Goal: Task Accomplishment & Management: Manage account settings

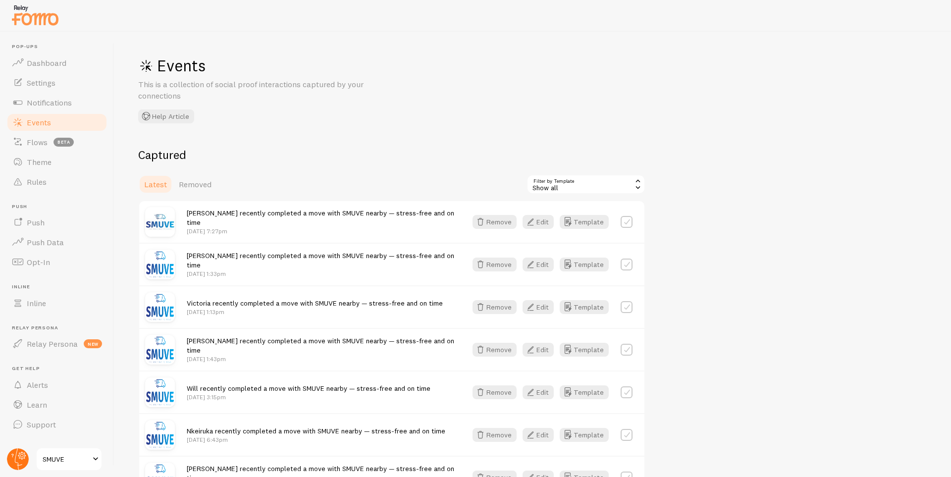
click at [22, 458] on icon at bounding box center [21, 455] width 5 height 5
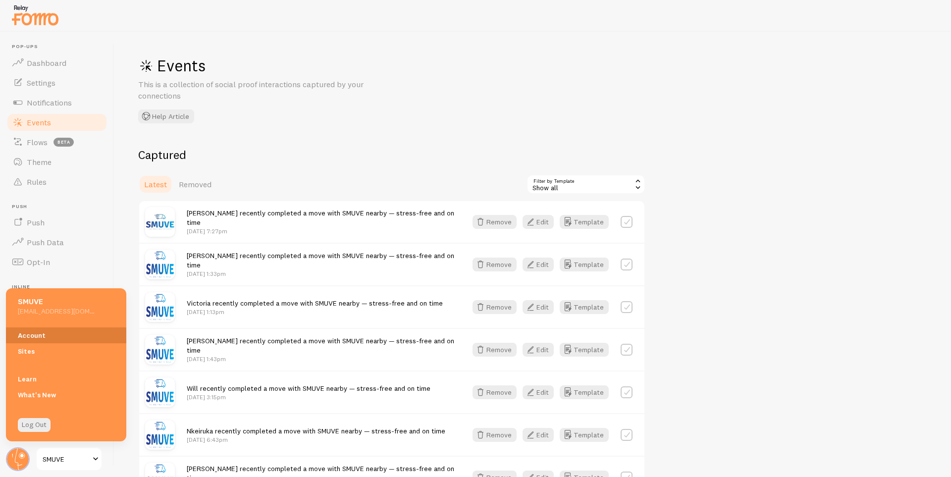
click at [45, 334] on link "Account" at bounding box center [66, 335] width 120 height 16
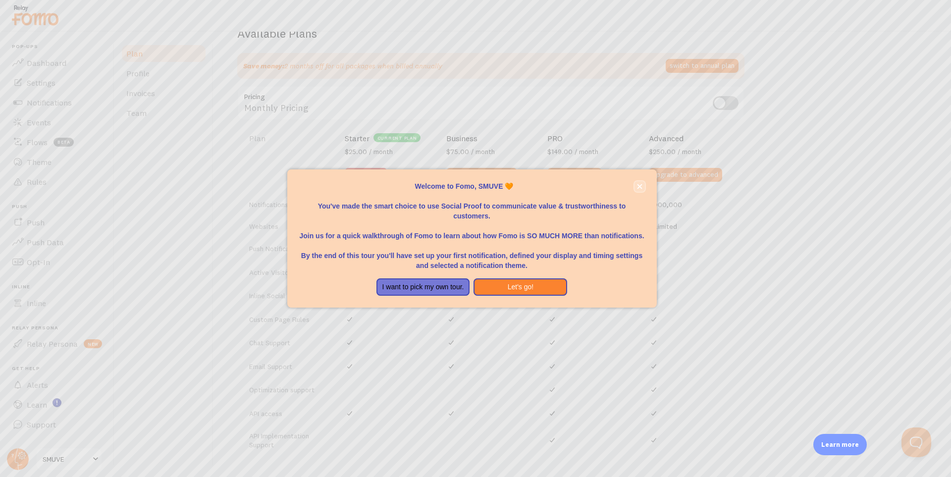
click at [641, 184] on icon "close," at bounding box center [639, 186] width 5 height 5
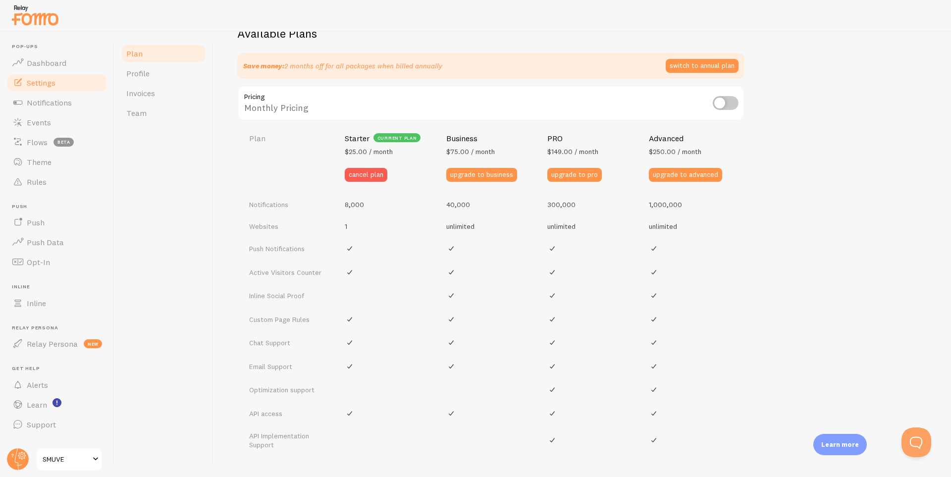
click at [50, 86] on span "Settings" at bounding box center [41, 83] width 29 height 10
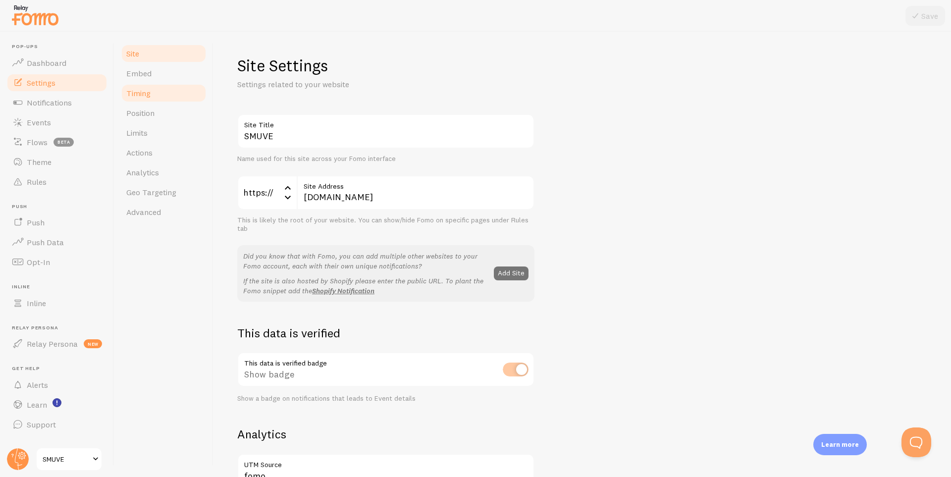
click at [150, 97] on span "Timing" at bounding box center [138, 93] width 24 height 10
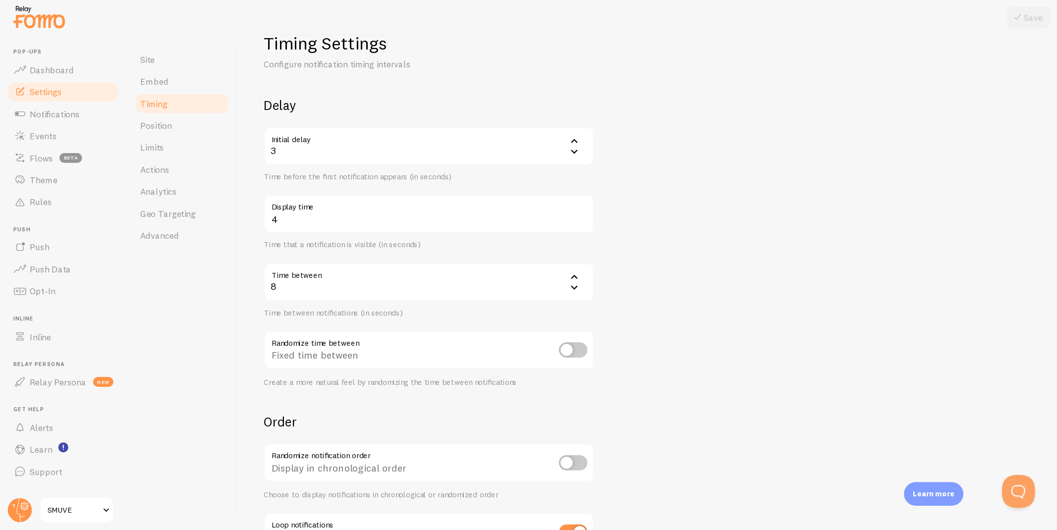
scroll to position [27, 0]
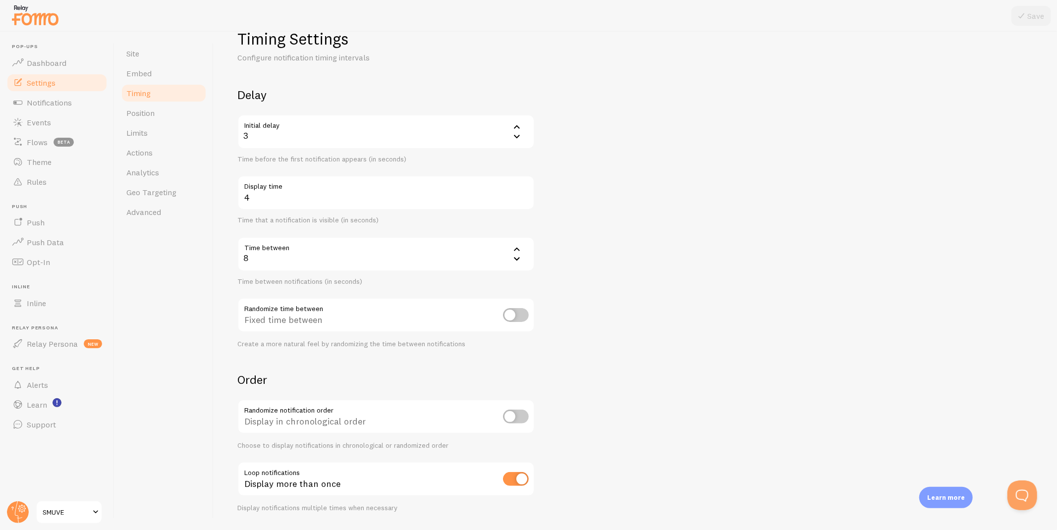
drag, startPoint x: 65, startPoint y: 486, endPoint x: 87, endPoint y: 478, distance: 23.4
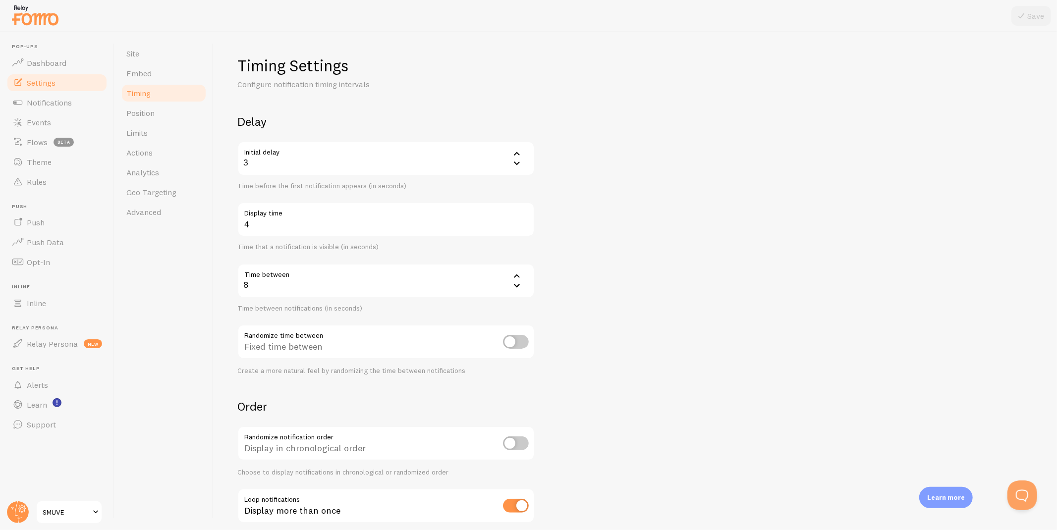
drag, startPoint x: 197, startPoint y: 394, endPoint x: 203, endPoint y: 393, distance: 6.1
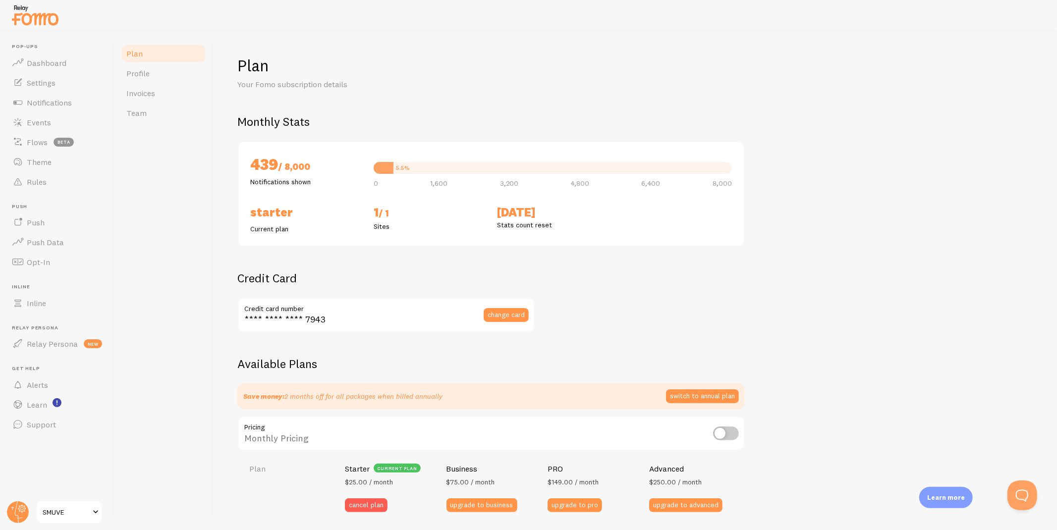
scroll to position [365, 0]
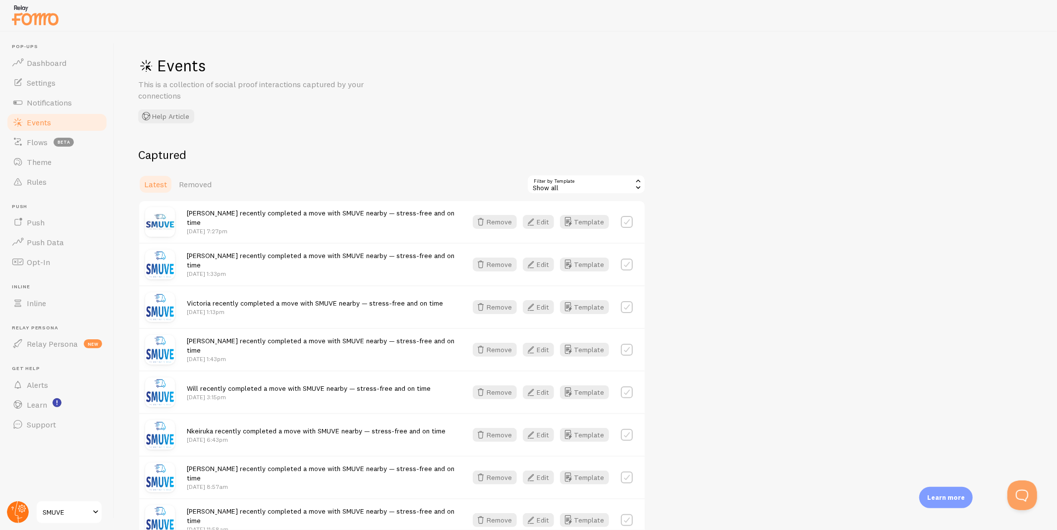
click at [17, 476] on circle at bounding box center [18, 512] width 22 height 22
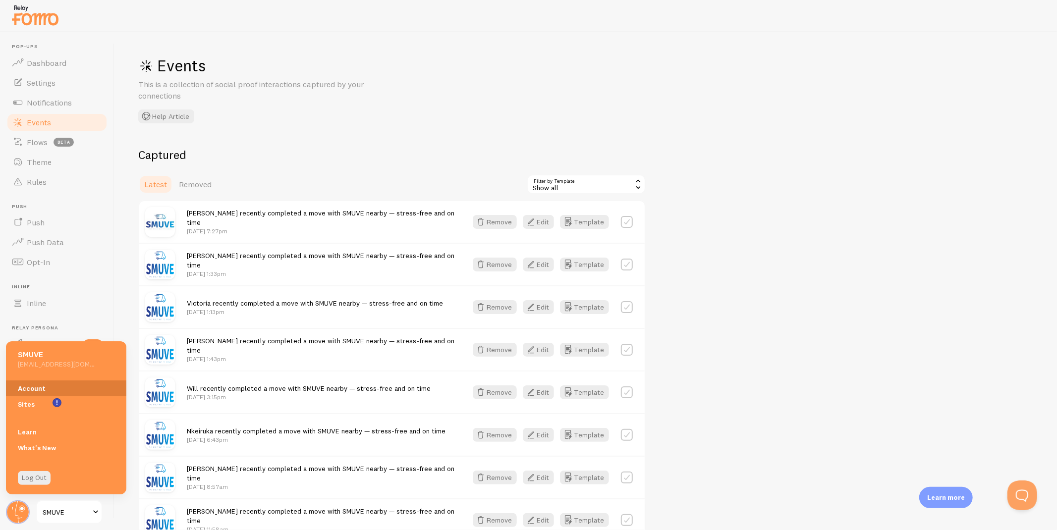
click at [40, 386] on link "Account" at bounding box center [66, 388] width 120 height 16
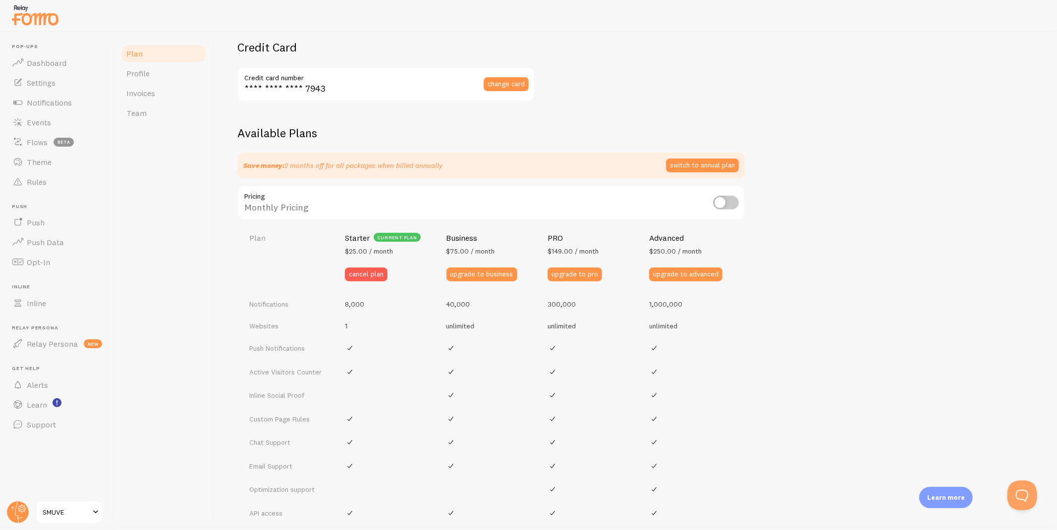
scroll to position [365, 0]
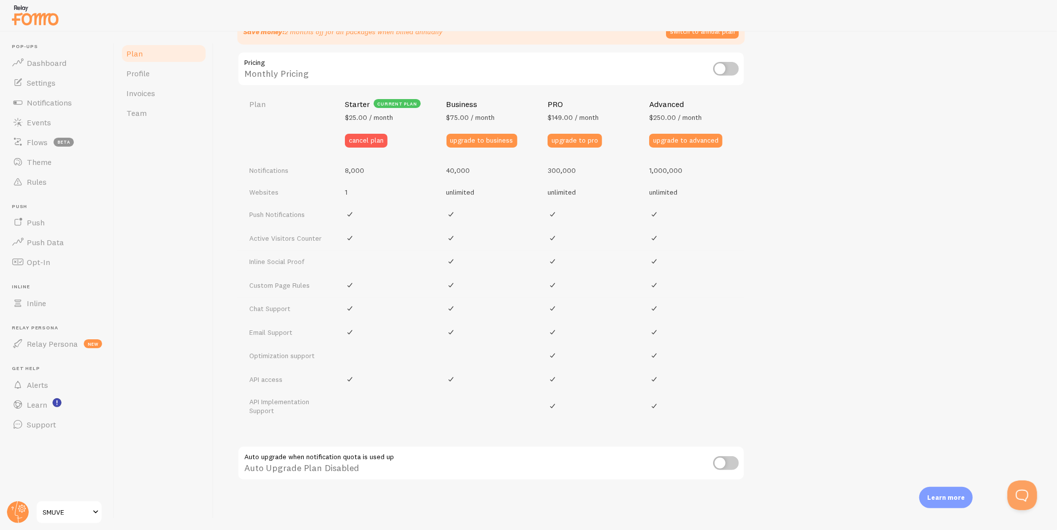
click at [100, 476] on span at bounding box center [96, 512] width 12 height 12
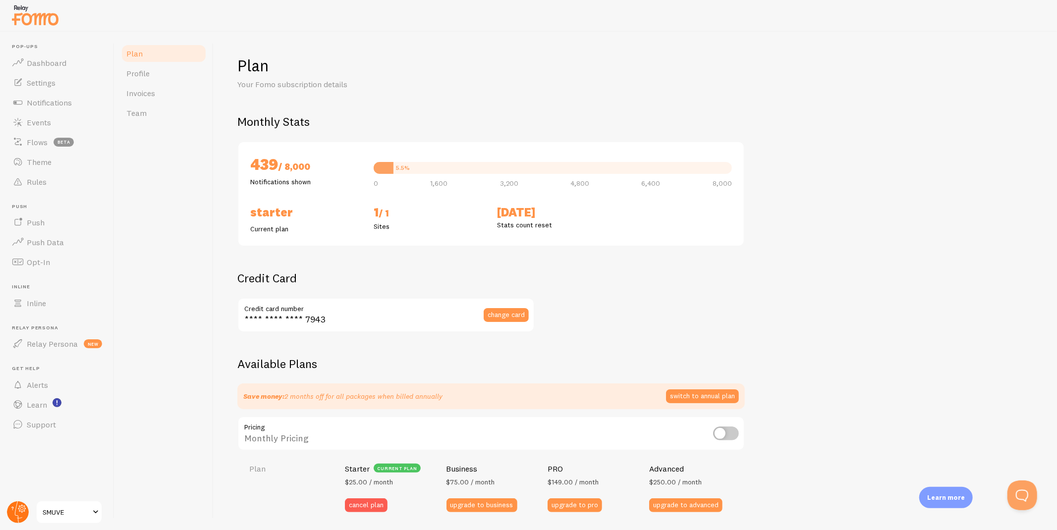
click at [21, 476] on circle at bounding box center [18, 512] width 22 height 22
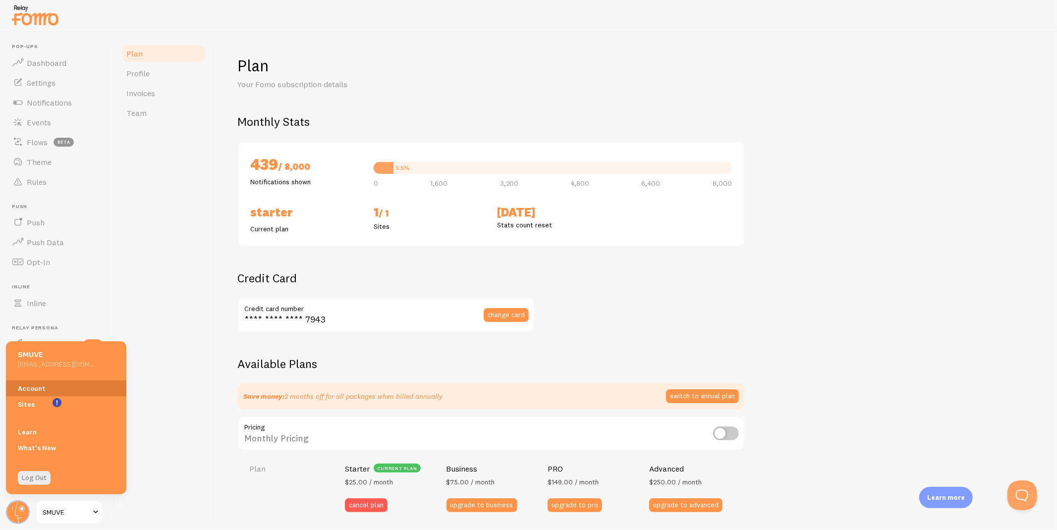
click at [58, 389] on link "Account" at bounding box center [66, 388] width 120 height 16
click at [45, 403] on link "Sites" at bounding box center [66, 404] width 120 height 16
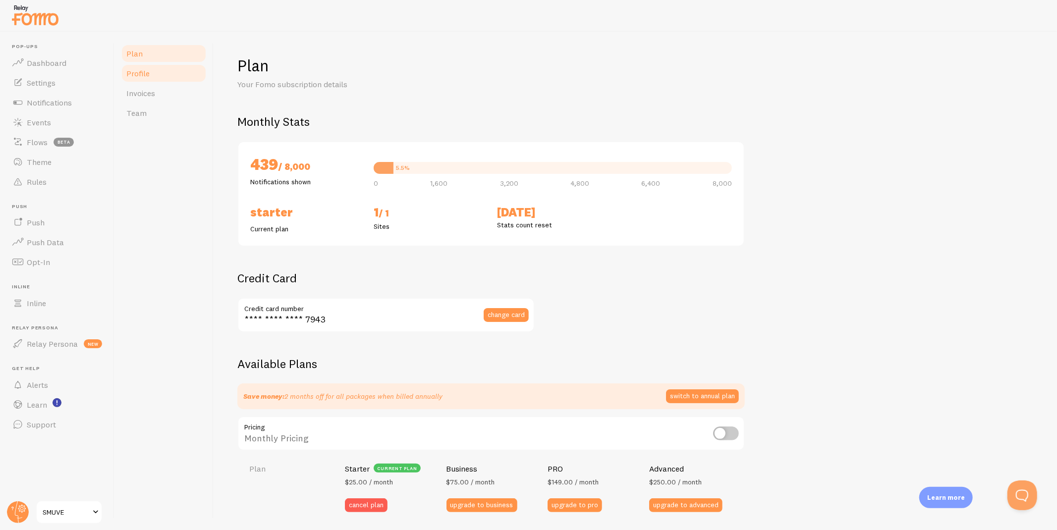
click at [165, 74] on link "Profile" at bounding box center [163, 73] width 87 height 20
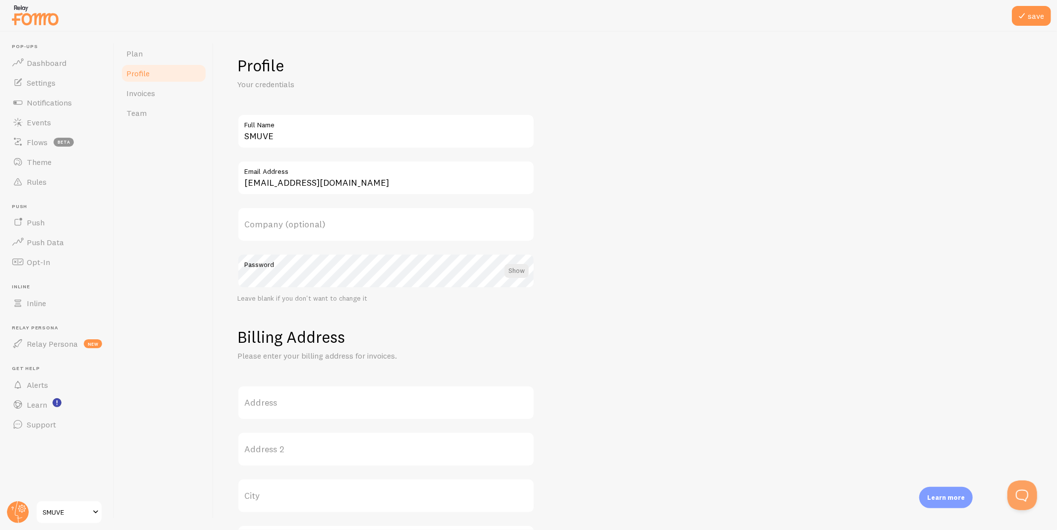
scroll to position [317, 0]
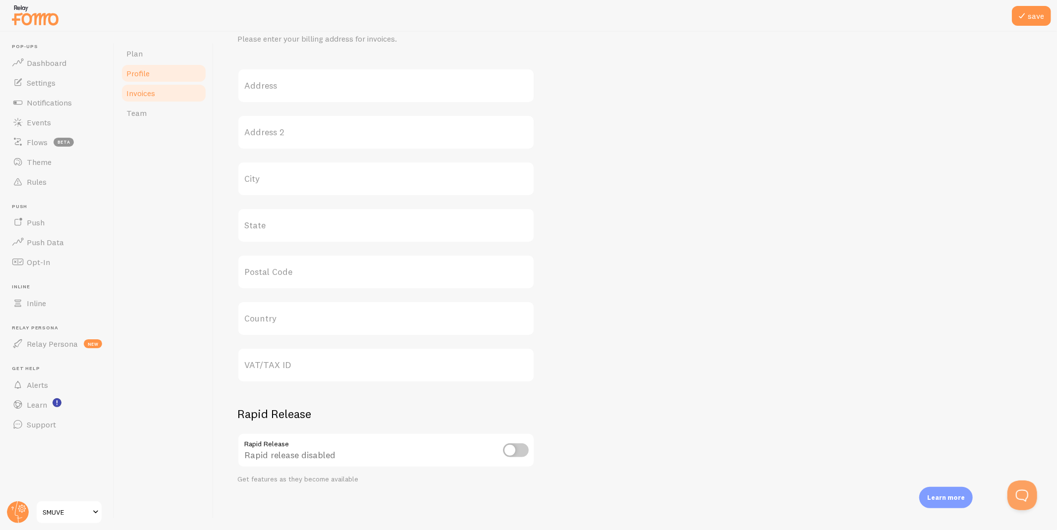
click at [136, 89] on span "Invoices" at bounding box center [140, 93] width 29 height 10
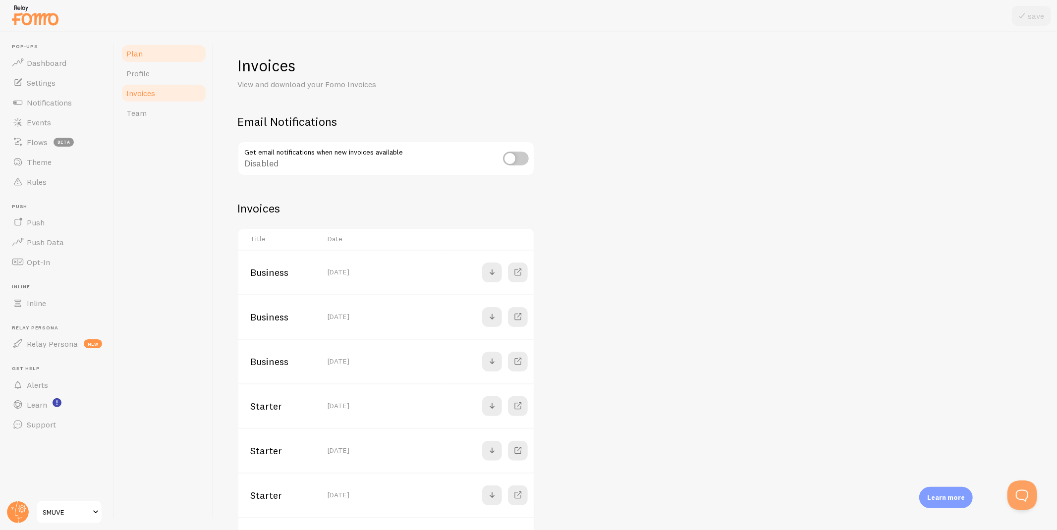
click at [145, 57] on link "Plan" at bounding box center [163, 54] width 87 height 20
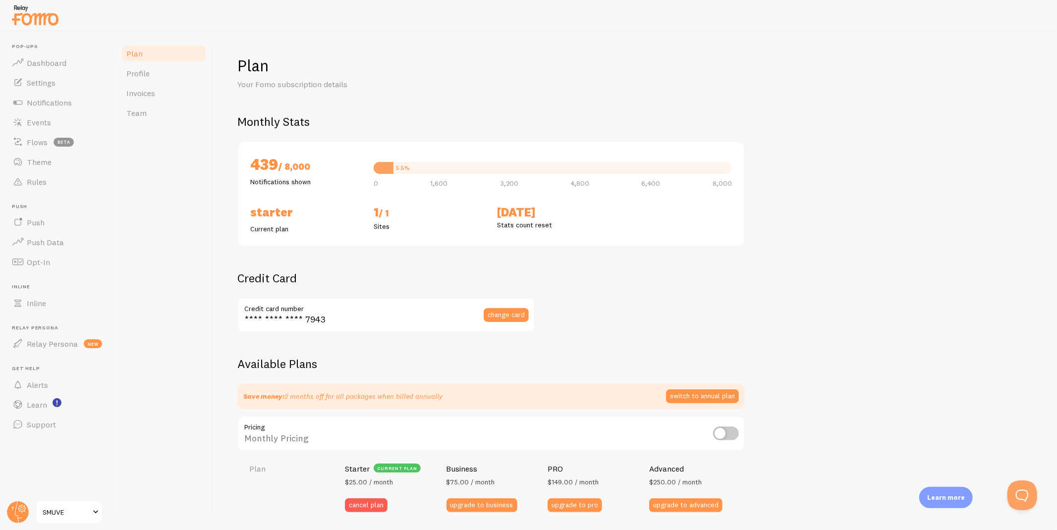
scroll to position [365, 0]
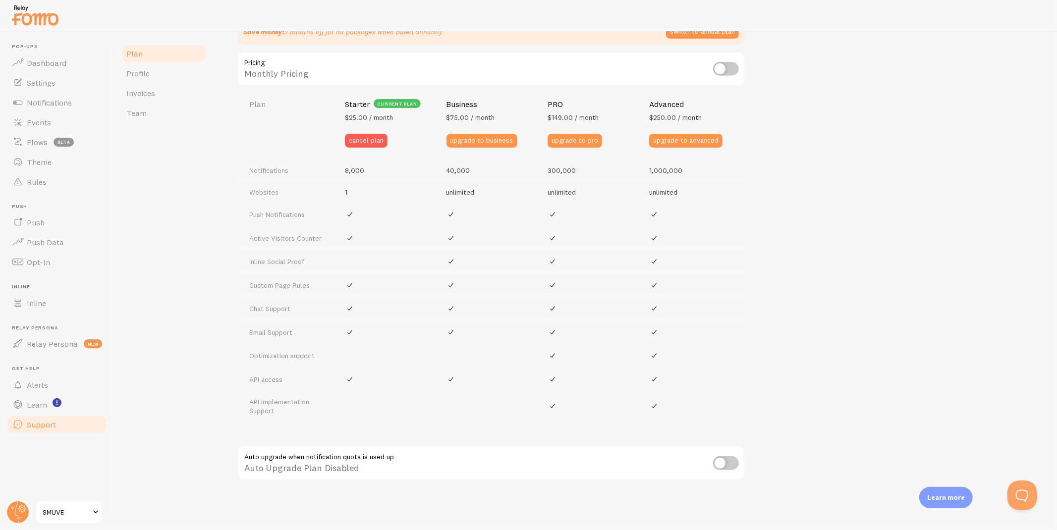
click at [50, 427] on span "Support" at bounding box center [41, 425] width 29 height 10
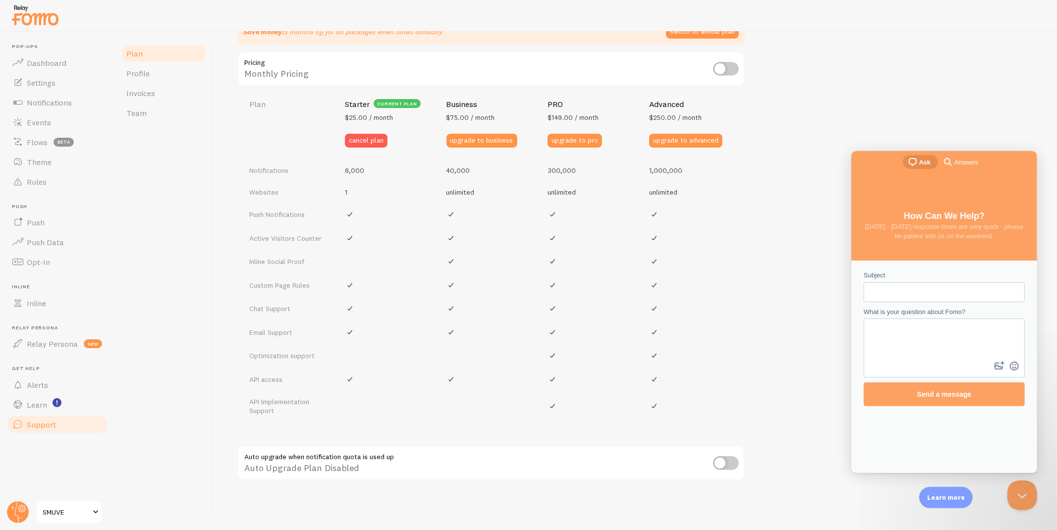
scroll to position [0, 0]
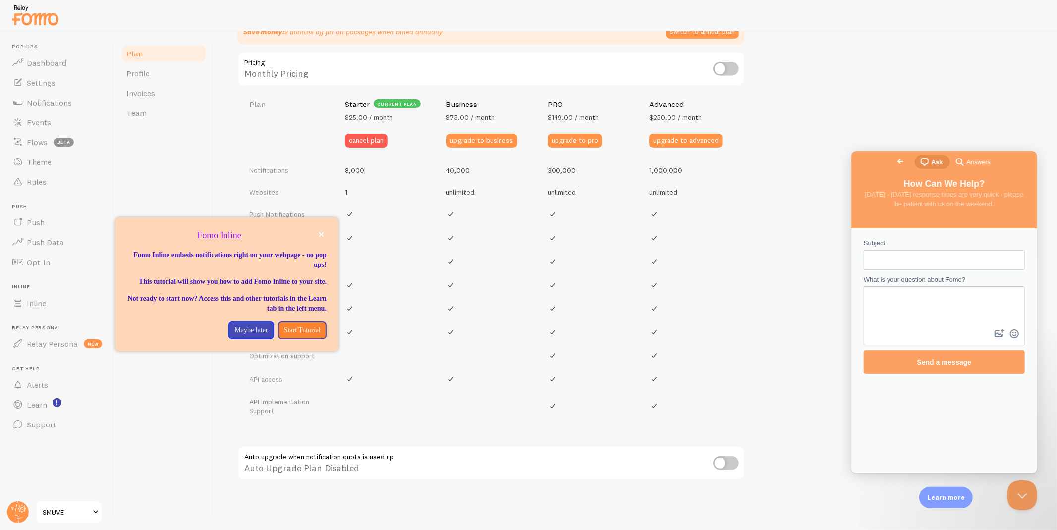
click at [29, 476] on div at bounding box center [18, 512] width 24 height 24
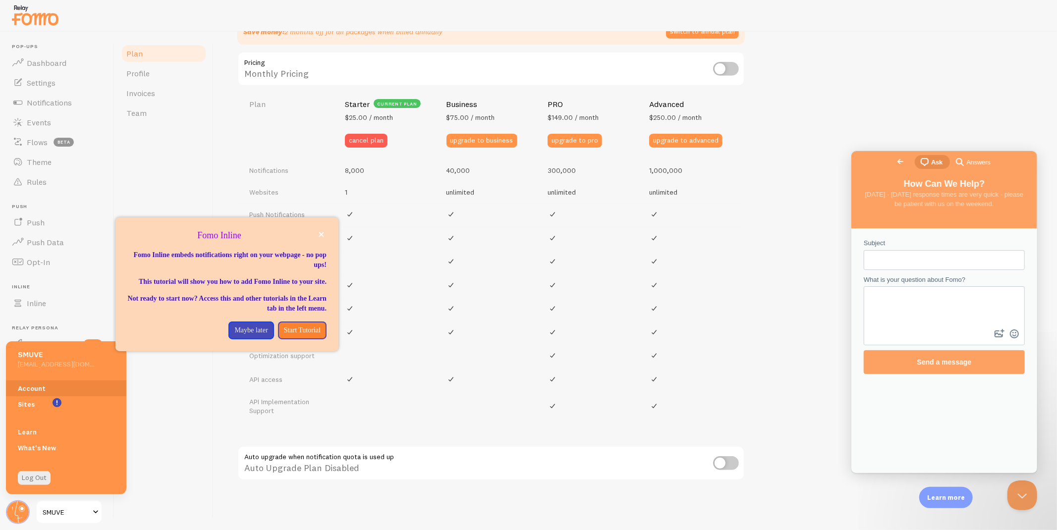
click at [40, 357] on h5 "SMUVE" at bounding box center [56, 354] width 77 height 10
click at [87, 476] on span "SMUVE" at bounding box center [66, 512] width 47 height 12
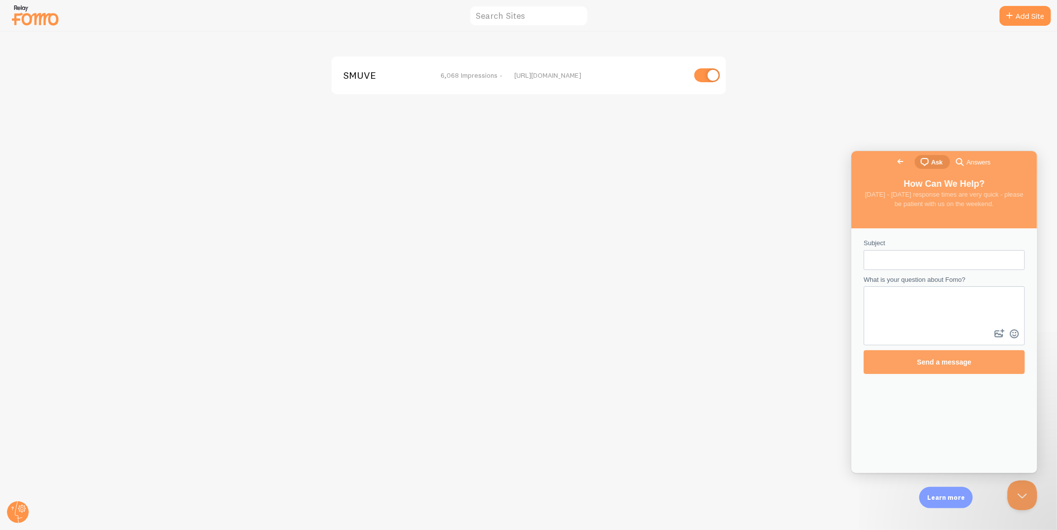
click at [37, 19] on img at bounding box center [35, 14] width 50 height 25
drag, startPoint x: 221, startPoint y: 310, endPoint x: 319, endPoint y: 309, distance: 98.6
click at [223, 311] on div "SMUVE 6,068 Impressions - [URL][DOMAIN_NAME]" at bounding box center [528, 281] width 1056 height 498
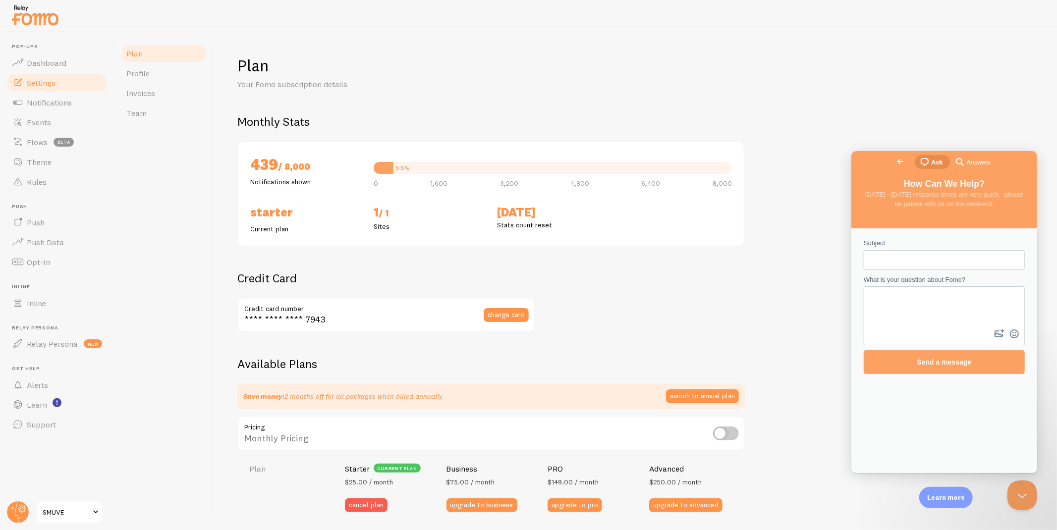
click at [42, 83] on span "Settings" at bounding box center [41, 83] width 29 height 10
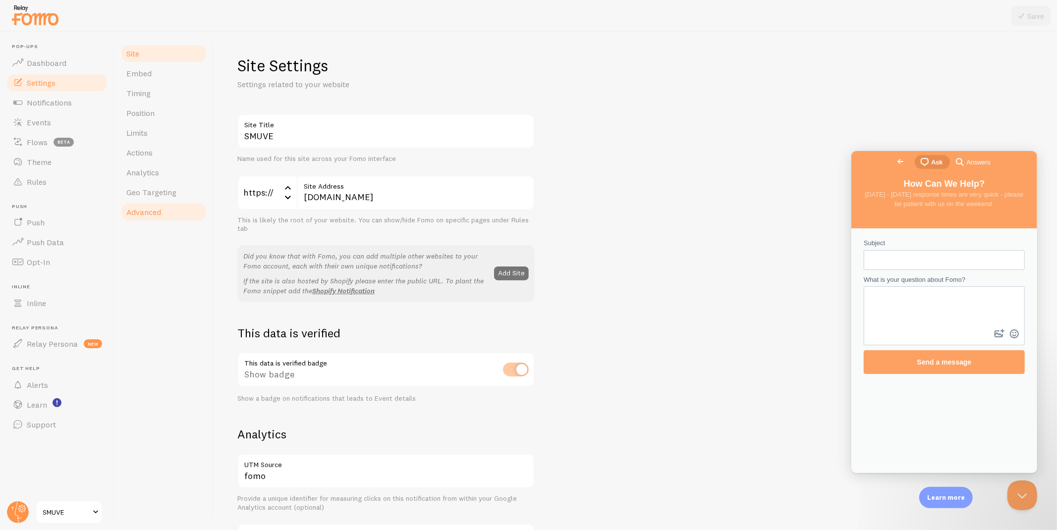
click at [156, 209] on span "Advanced" at bounding box center [143, 212] width 35 height 10
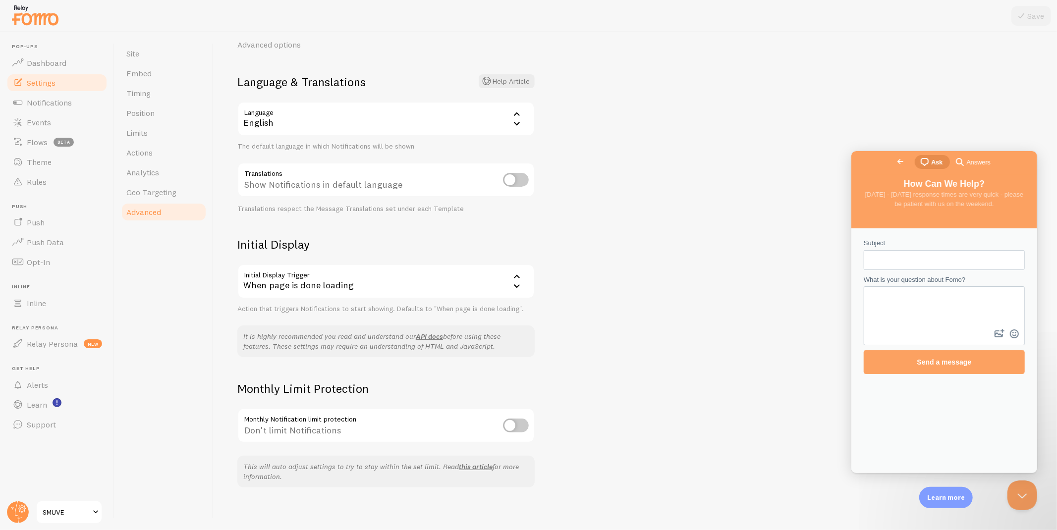
scroll to position [43, 0]
click at [139, 174] on span "Analytics" at bounding box center [142, 172] width 33 height 10
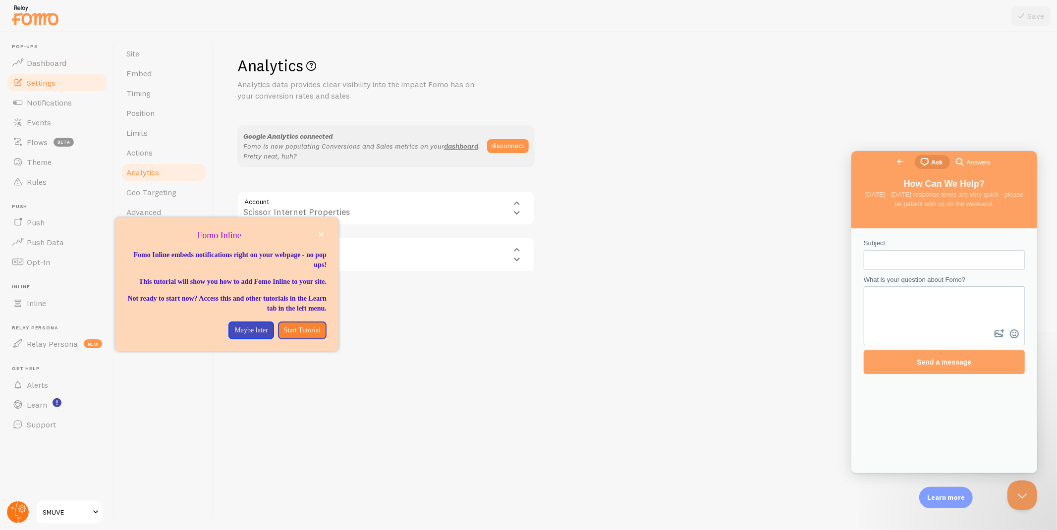
click at [18, 476] on circle at bounding box center [18, 512] width 22 height 22
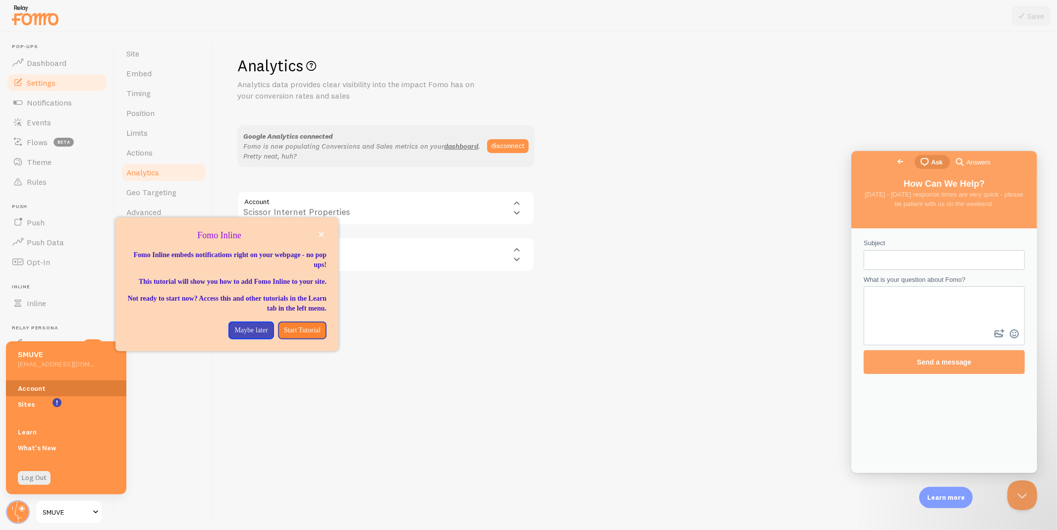
click at [32, 386] on link "Account" at bounding box center [66, 388] width 120 height 16
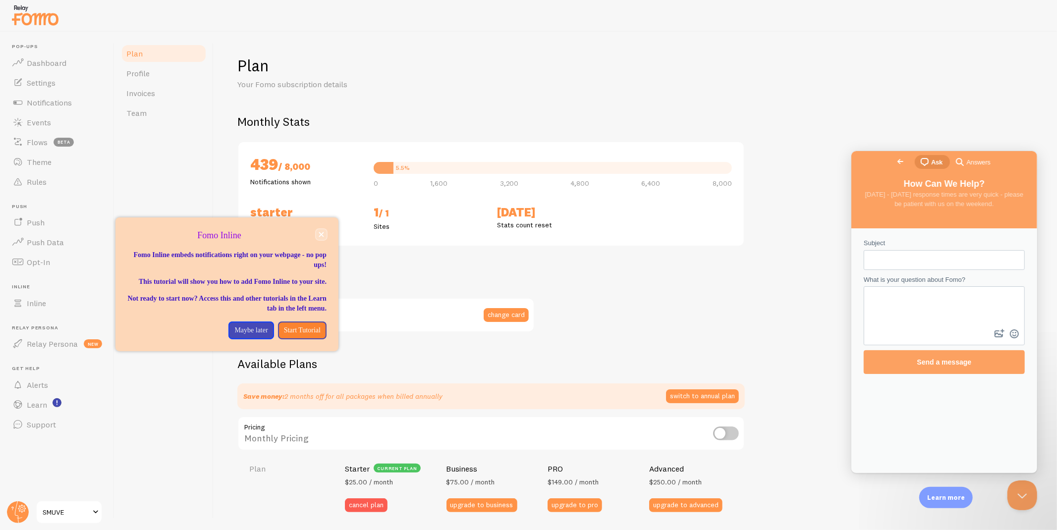
click at [319, 233] on icon "close," at bounding box center [320, 234] width 5 height 5
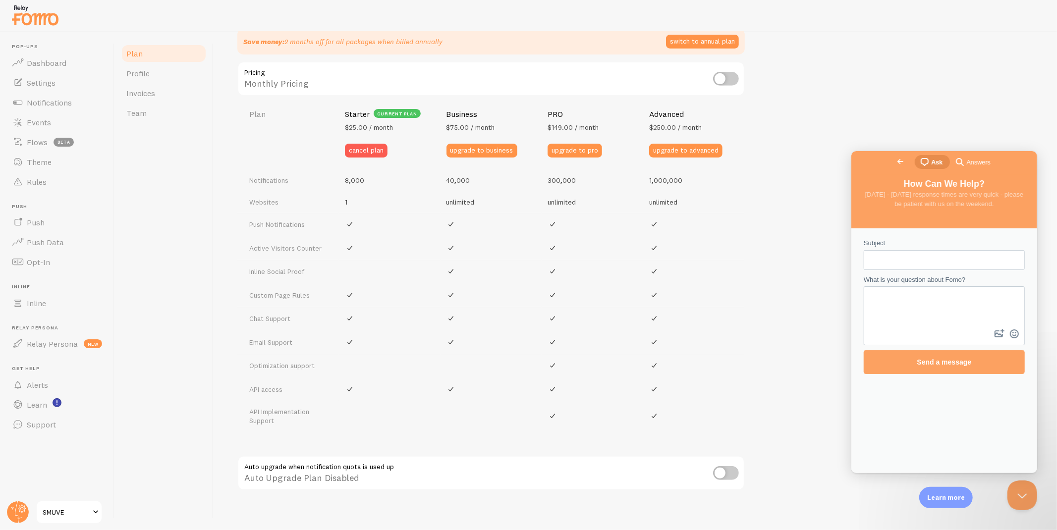
scroll to position [365, 0]
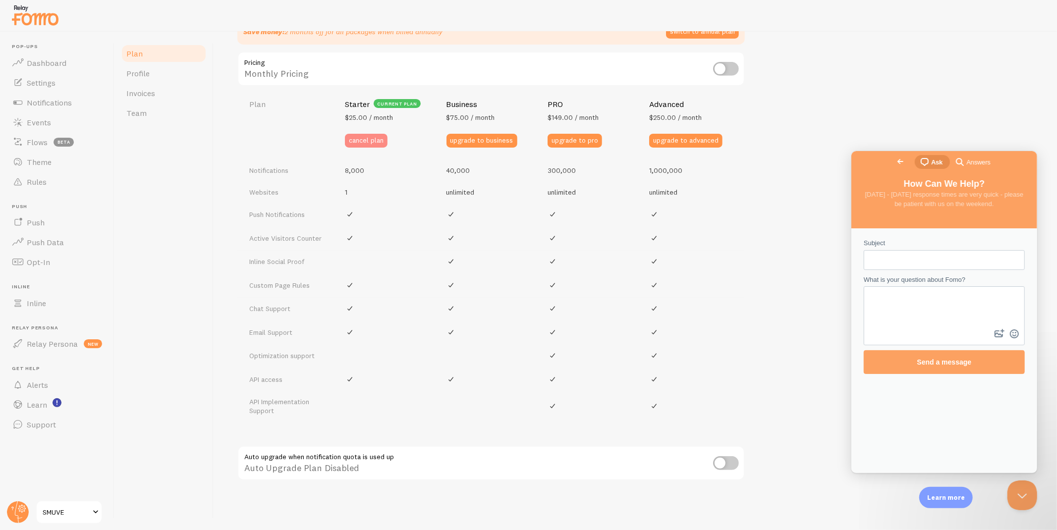
click at [368, 138] on button "cancel plan" at bounding box center [366, 141] width 43 height 14
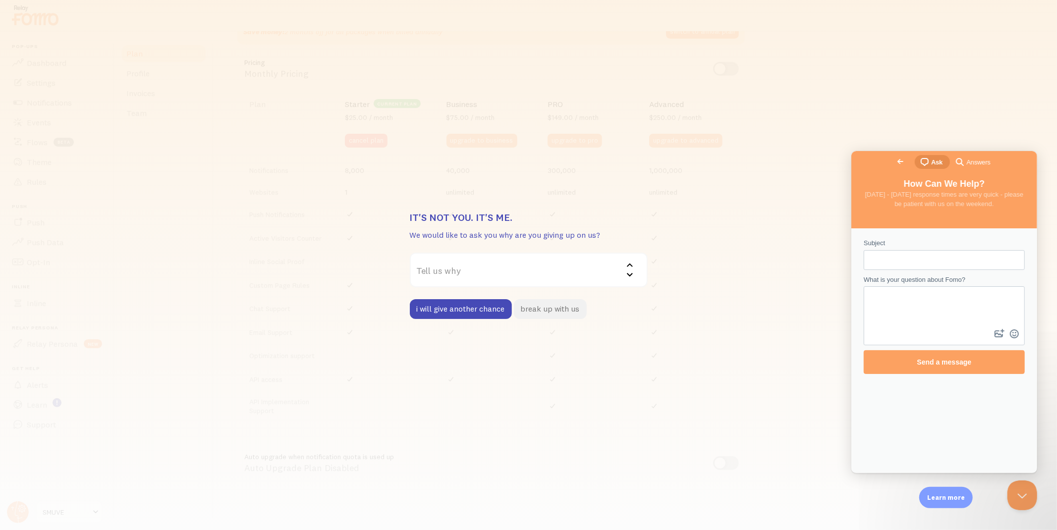
click at [565, 311] on button "break up with us" at bounding box center [550, 309] width 73 height 20
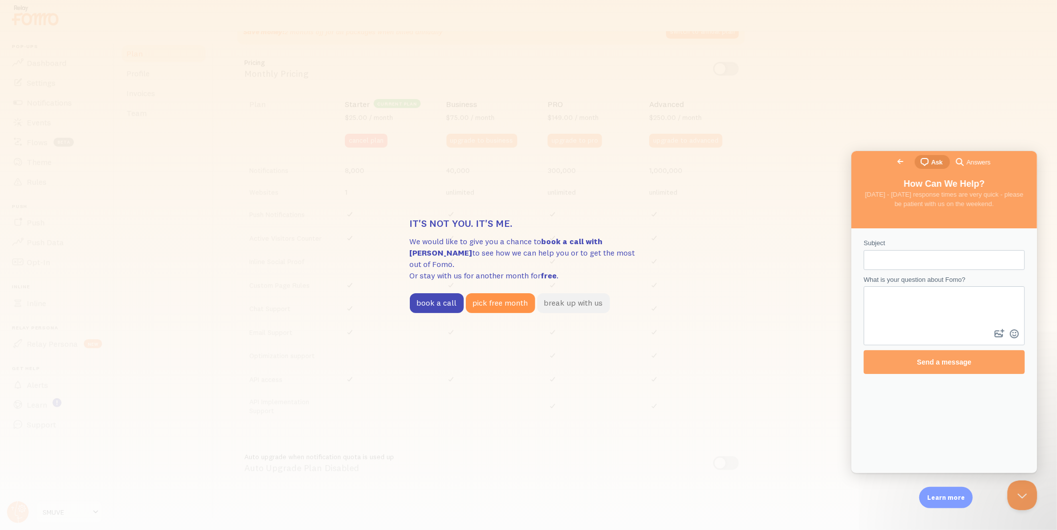
click at [565, 295] on button "break up with us" at bounding box center [573, 303] width 73 height 20
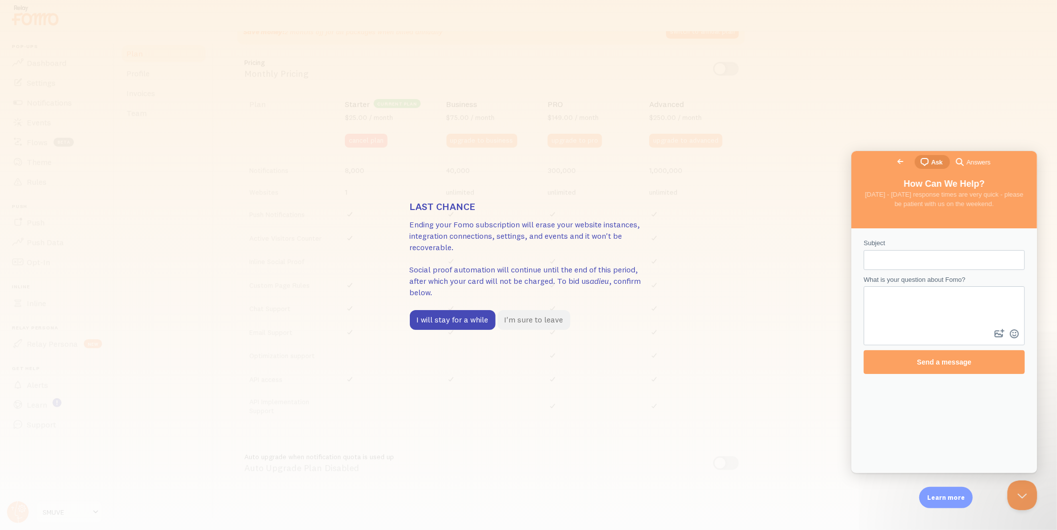
click at [537, 325] on button "I'm sure to leave" at bounding box center [533, 320] width 73 height 20
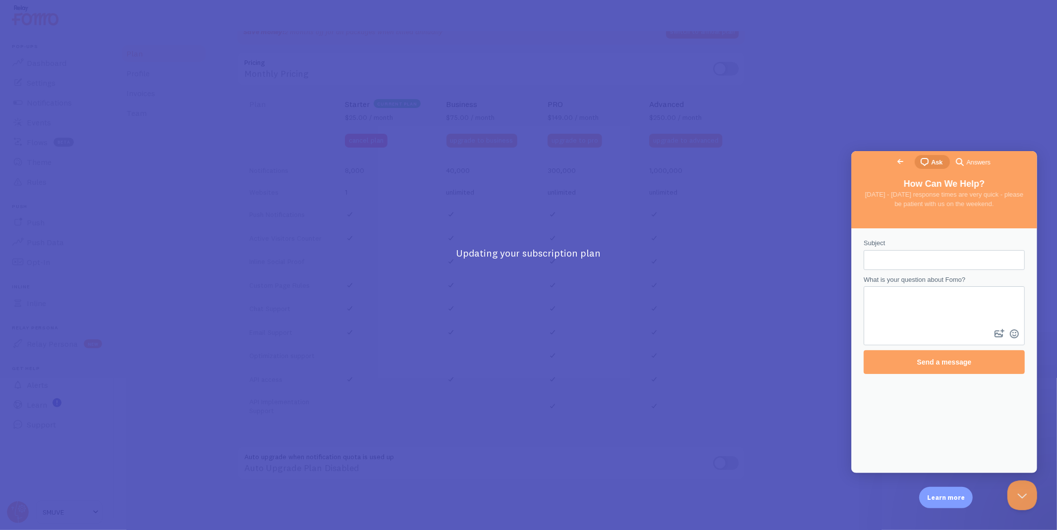
scroll to position [398, 0]
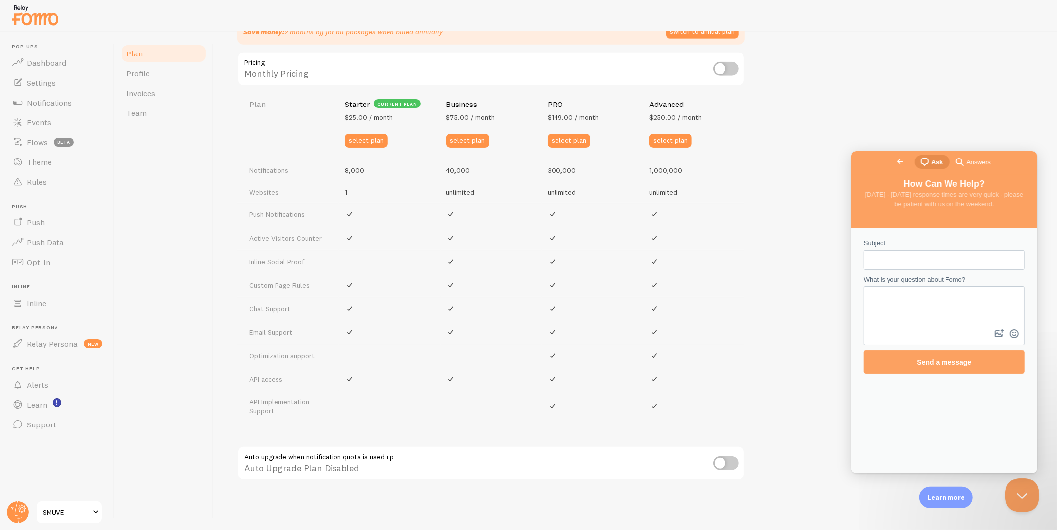
click at [951, 476] on button "Close Beacon popover" at bounding box center [1019, 493] width 30 height 30
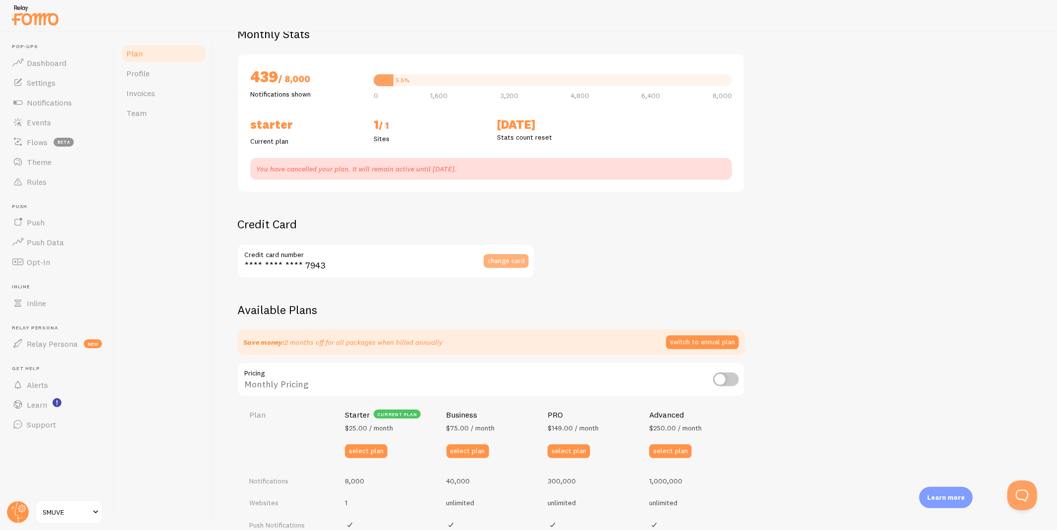
scroll to position [92, 0]
